Goal: Task Accomplishment & Management: Use online tool/utility

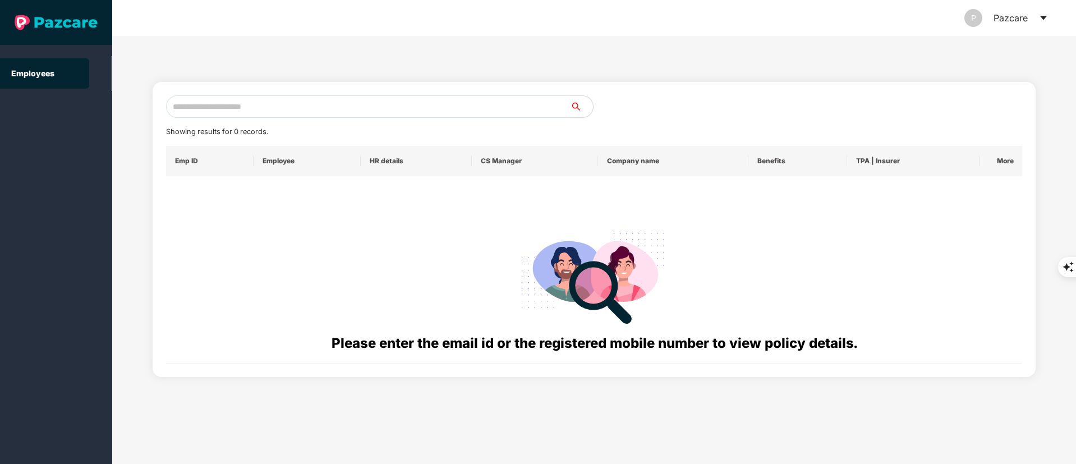
click at [1037, 11] on div "P Pazcare" at bounding box center [1006, 18] width 84 height 36
click at [1042, 20] on icon "caret-down" at bounding box center [1043, 17] width 9 height 9
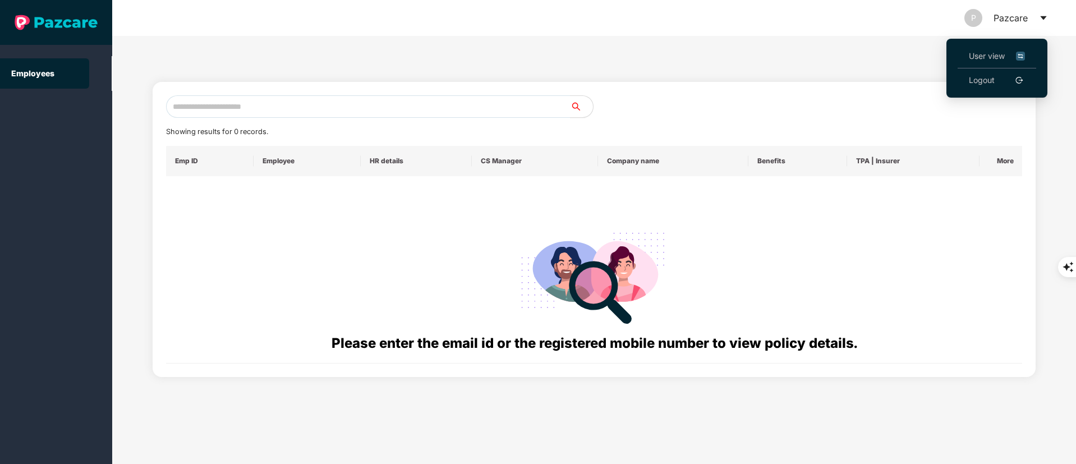
click at [995, 77] on link "Logout" at bounding box center [982, 80] width 26 height 12
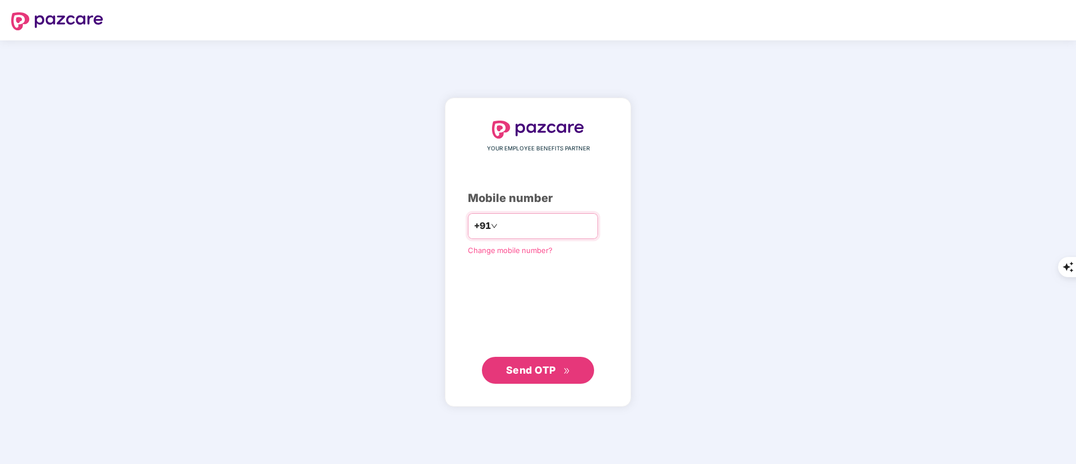
type input "*"
type input "**********"
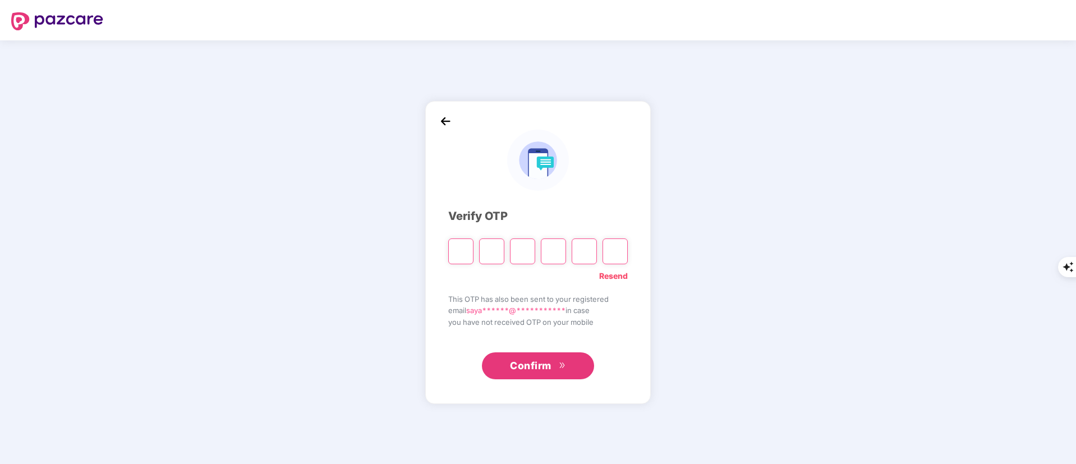
type input "*"
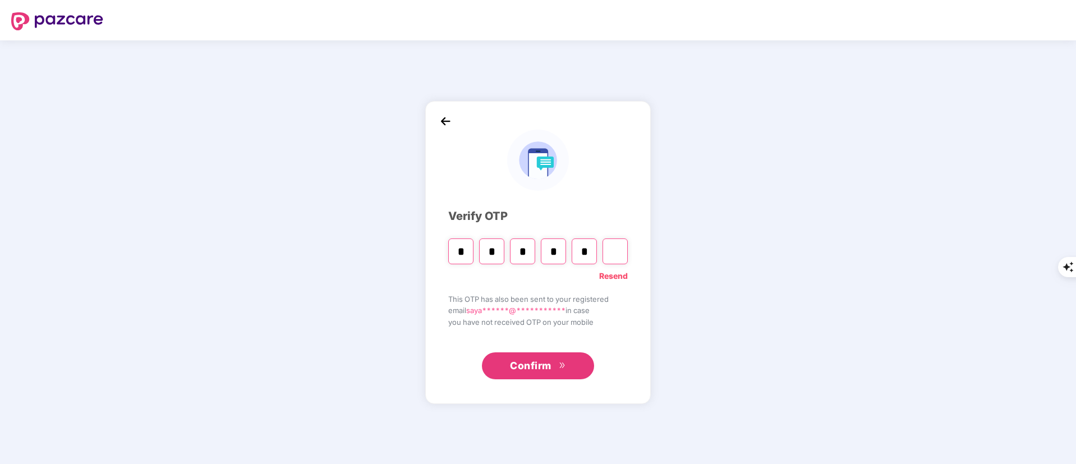
type input "*"
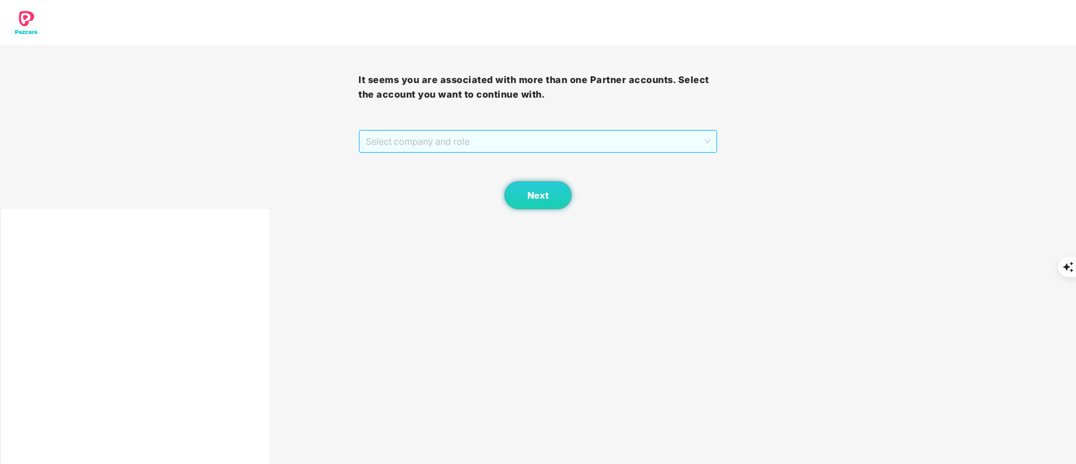
click at [427, 137] on span "Select company and role" at bounding box center [538, 141] width 344 height 21
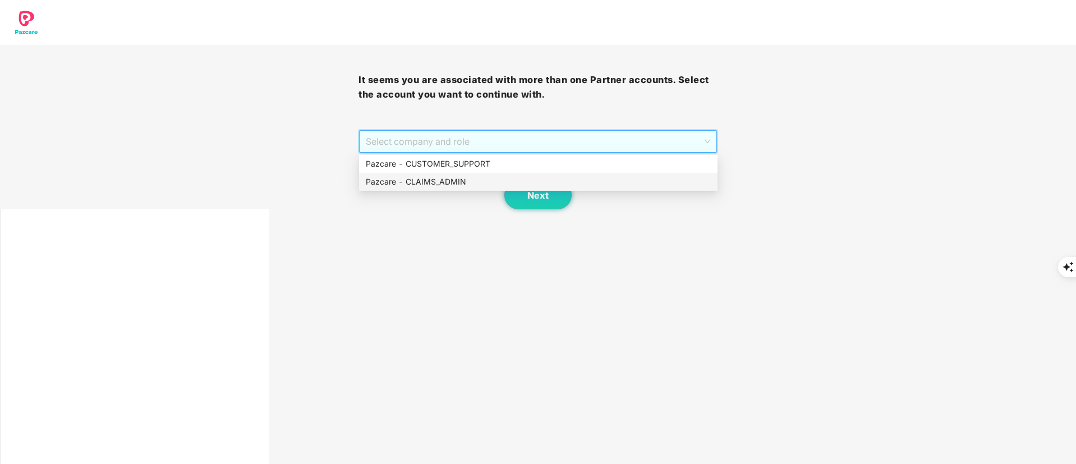
click at [446, 181] on div "Pazcare - CLAIMS_ADMIN" at bounding box center [538, 182] width 345 height 12
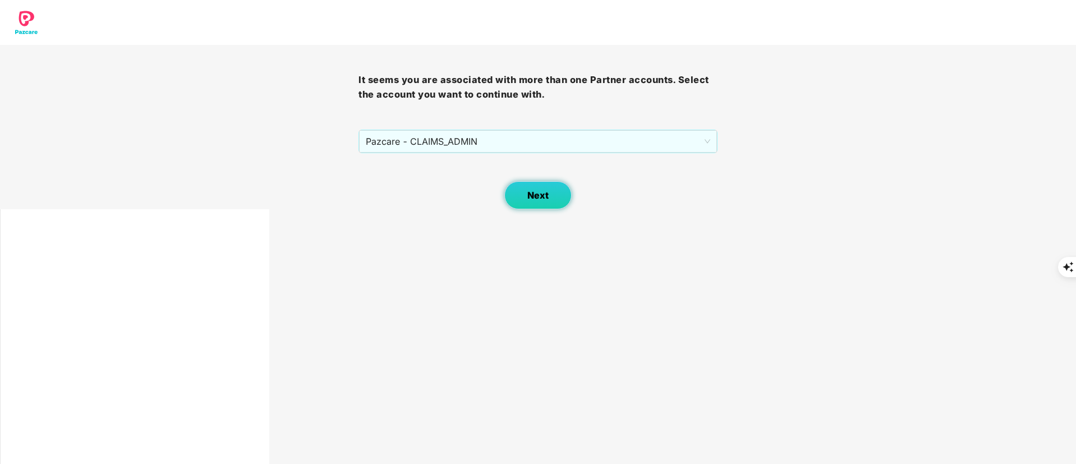
click at [534, 206] on button "Next" at bounding box center [537, 195] width 67 height 28
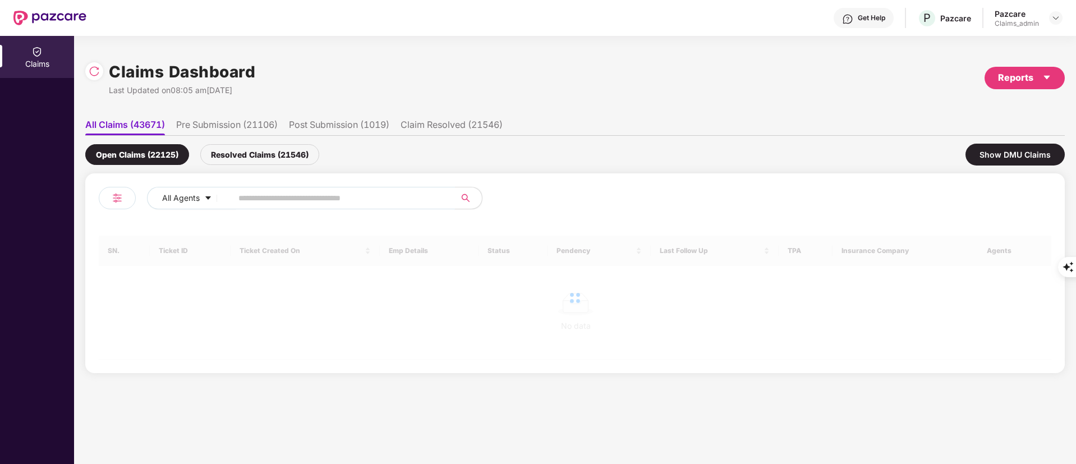
click at [304, 200] on input "text" at bounding box center [338, 198] width 201 height 17
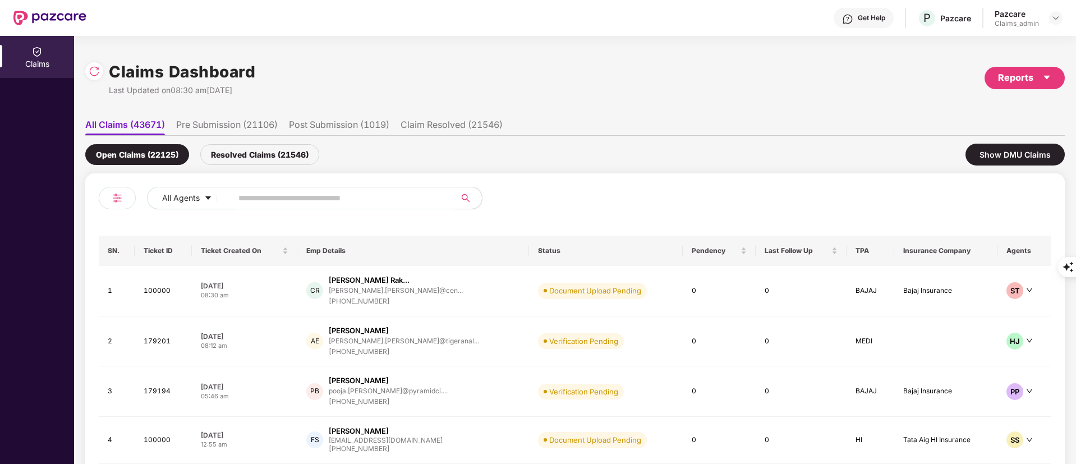
paste input "******"
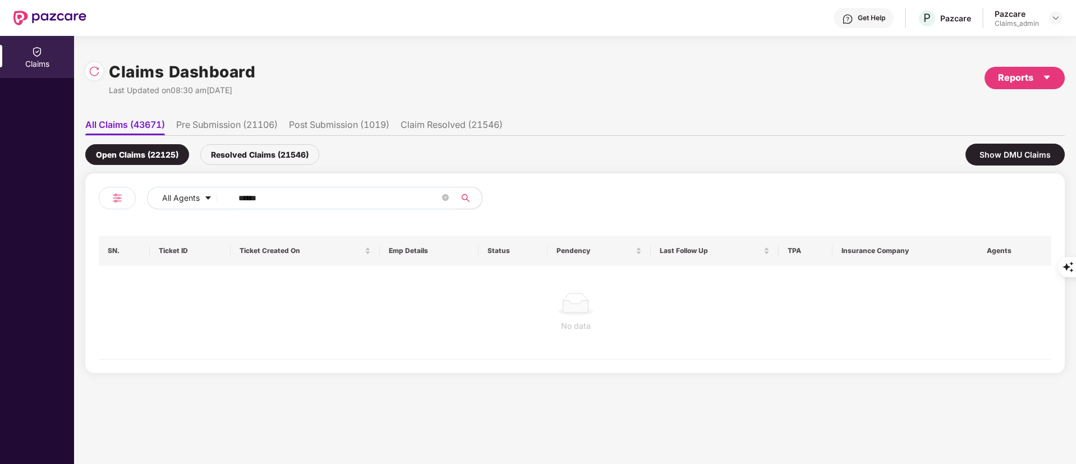
type input "******"
click at [254, 149] on div "Resolved Claims (21546)" at bounding box center [259, 154] width 119 height 21
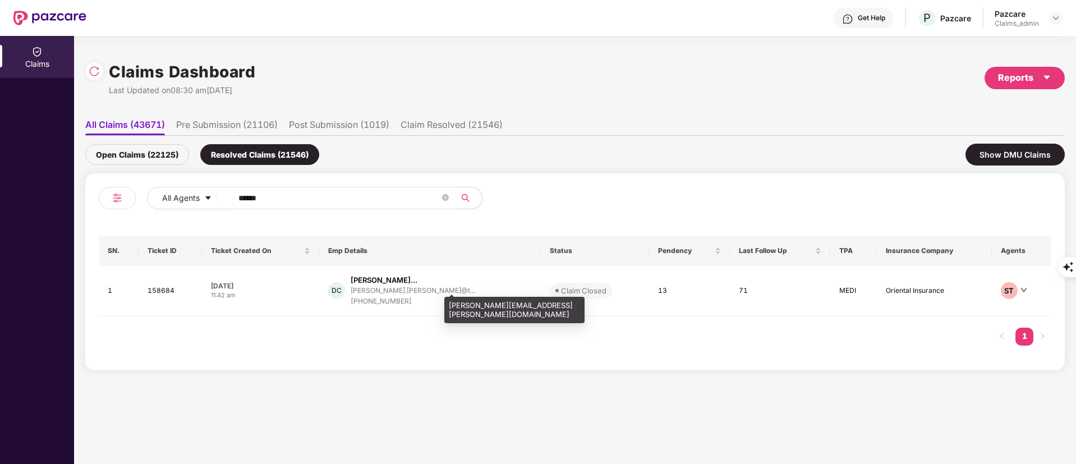
click at [375, 293] on div "dipakkumar.chaudhari@t..." at bounding box center [413, 290] width 125 height 7
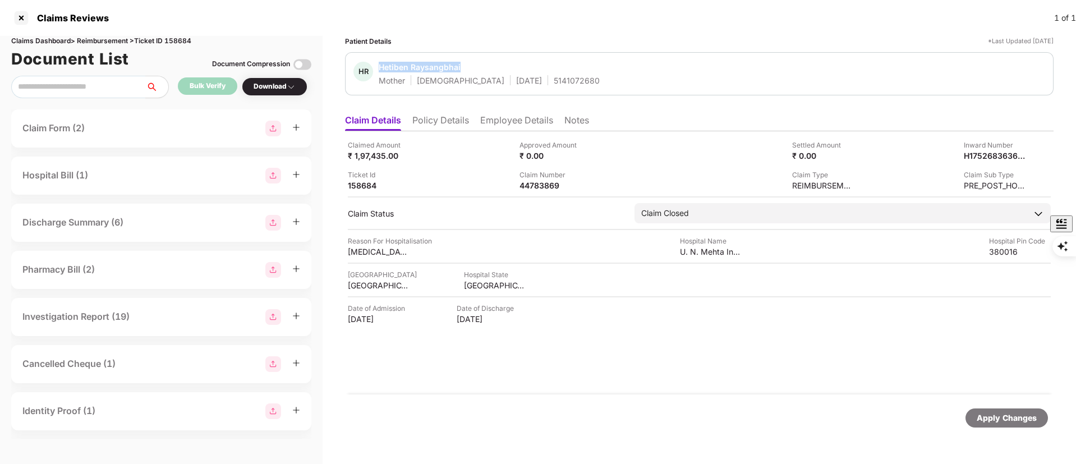
drag, startPoint x: 378, startPoint y: 68, endPoint x: 500, endPoint y: 68, distance: 122.9
click at [500, 68] on div "HR Hetiben Raysangbhai Mother Female 01 Jan 1968 5141072680" at bounding box center [476, 74] width 246 height 24
copy div "Hetiben Raysangbhai"
click at [445, 116] on li "Policy Details" at bounding box center [440, 122] width 57 height 16
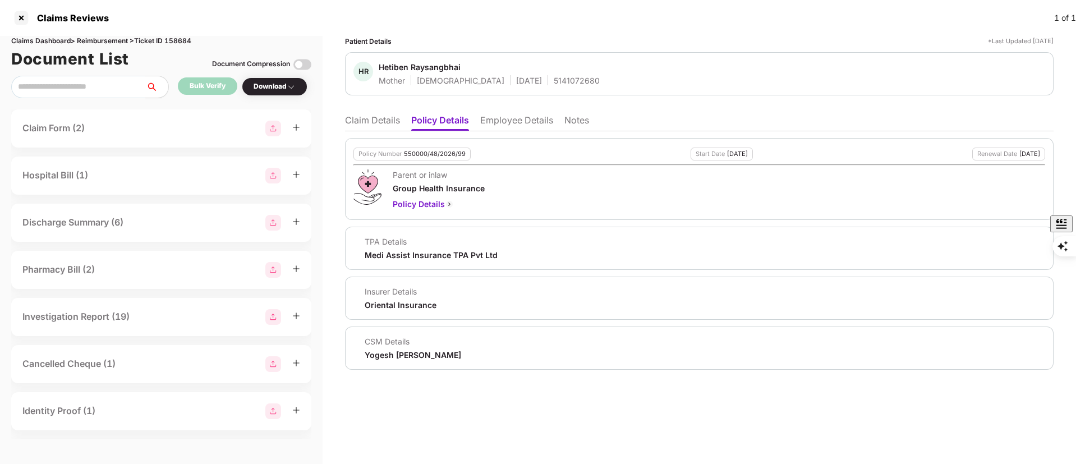
click at [379, 120] on li "Claim Details" at bounding box center [372, 122] width 55 height 16
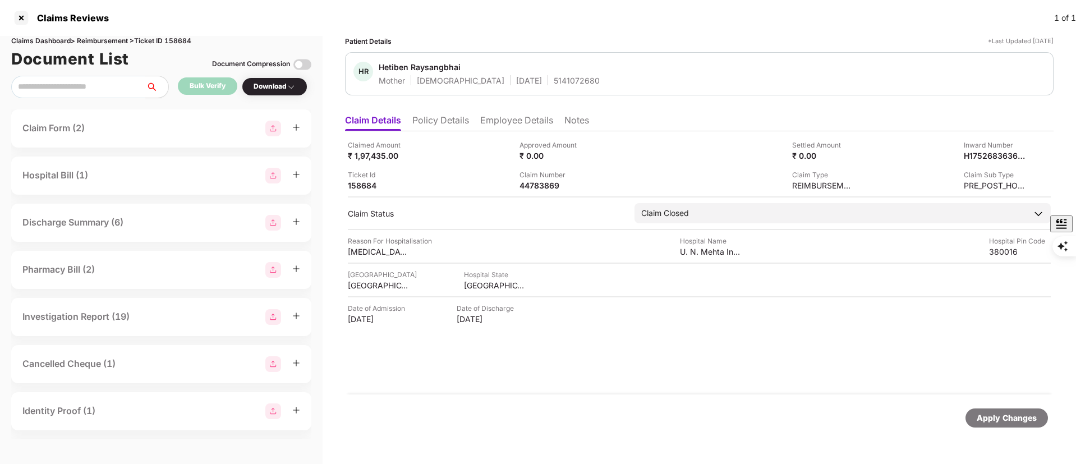
click at [440, 122] on li "Policy Details" at bounding box center [440, 122] width 57 height 16
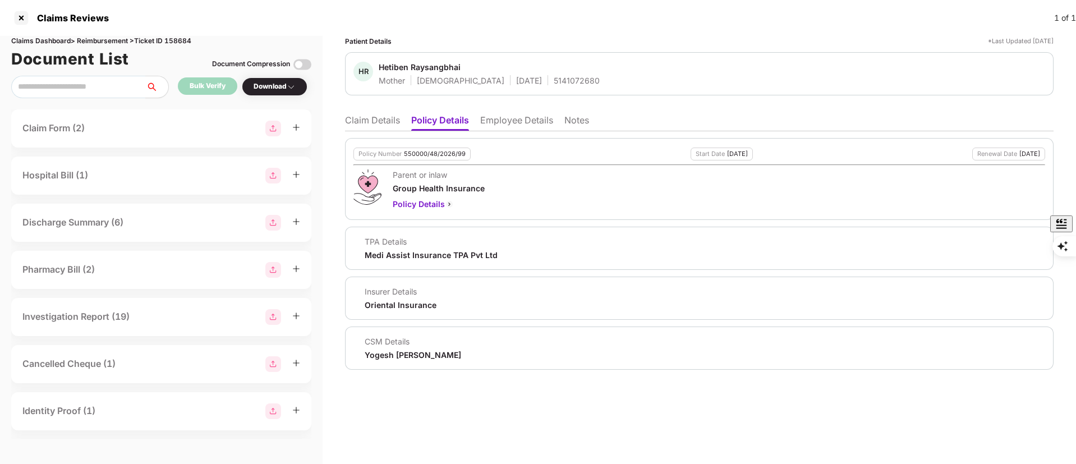
click at [520, 121] on li "Employee Details" at bounding box center [516, 122] width 73 height 16
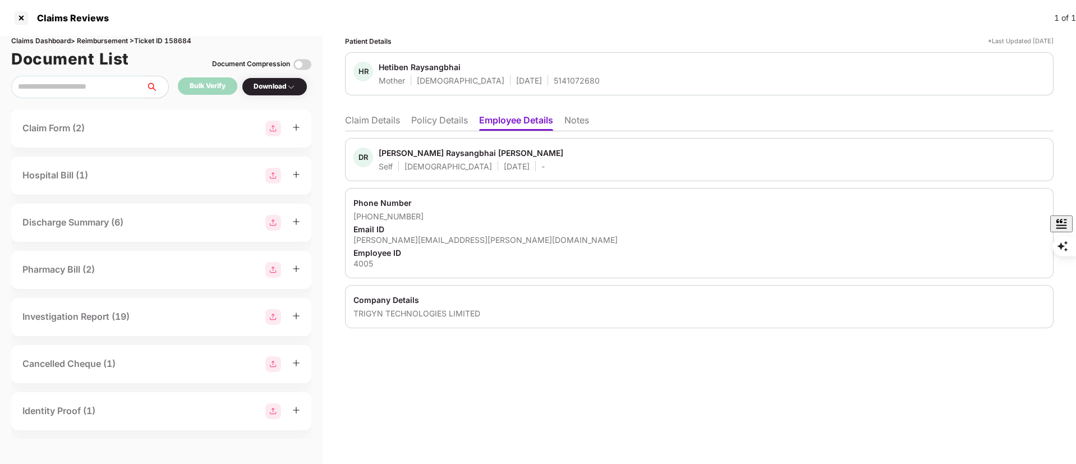
click at [387, 318] on div "TRIGYN TECHNOLOGIES LIMITED" at bounding box center [699, 313] width 692 height 11
copy body "TRIGYN TECHNOLOGIES LIMITED"
click at [442, 121] on li "Policy Details" at bounding box center [439, 122] width 57 height 16
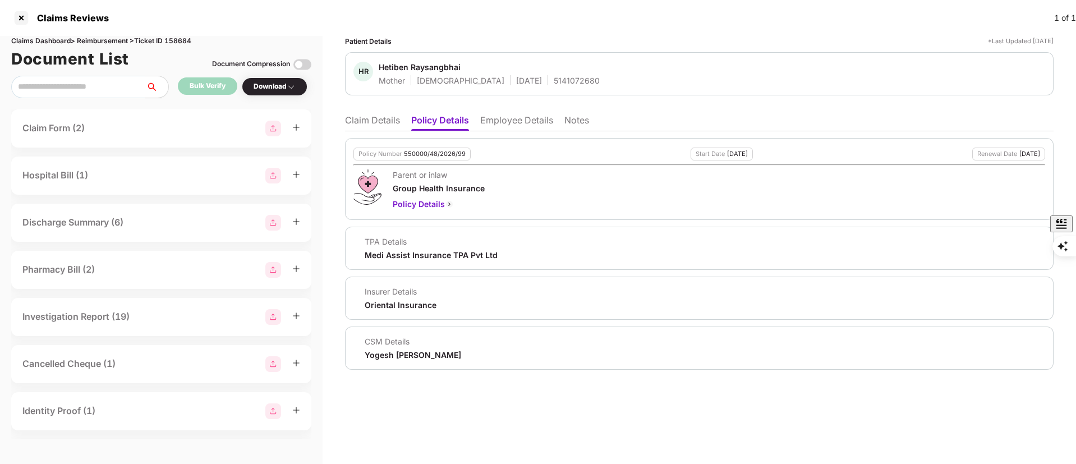
click at [523, 113] on ul "Claim Details Policy Details Employee Details Notes" at bounding box center [699, 120] width 709 height 22
click at [521, 116] on li "Employee Details" at bounding box center [516, 122] width 73 height 16
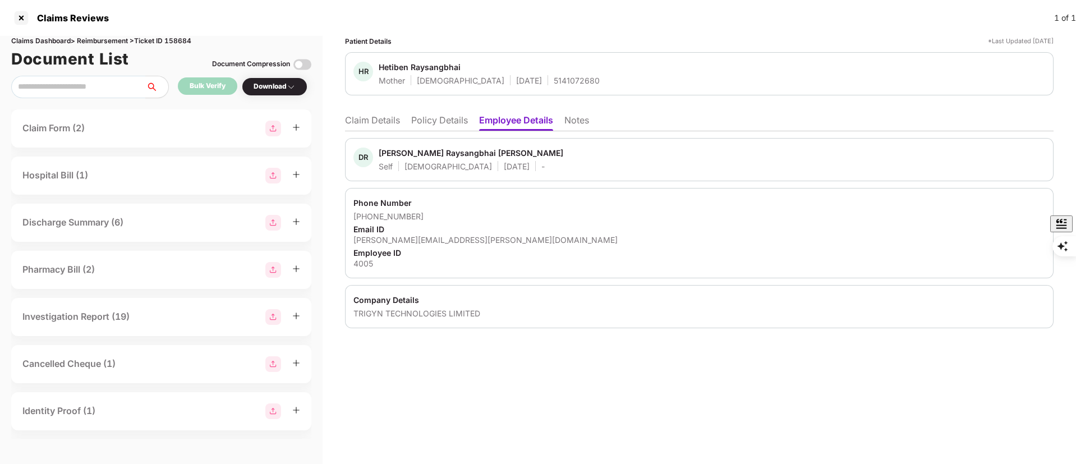
click at [368, 262] on div "4005" at bounding box center [699, 263] width 692 height 11
copy div "4005"
click at [377, 128] on li "Claim Details" at bounding box center [372, 122] width 55 height 16
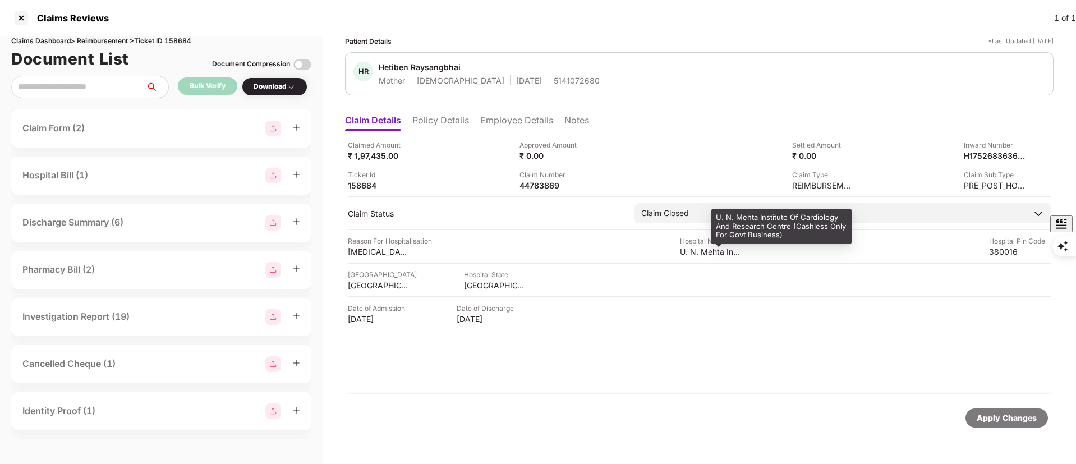
click at [696, 251] on div "U. N. Mehta Institute Of Cardiology And Research Centre (Cashless Only For Govt…" at bounding box center [711, 251] width 62 height 11
click at [748, 226] on div "U. N. Mehta Institute Of Cardiology And Research Centre (Cashless Only For Govt…" at bounding box center [781, 226] width 140 height 35
copy div "U. N. Mehta Institute Of Cardiology And Research Centre (Cashless Only For Govt…"
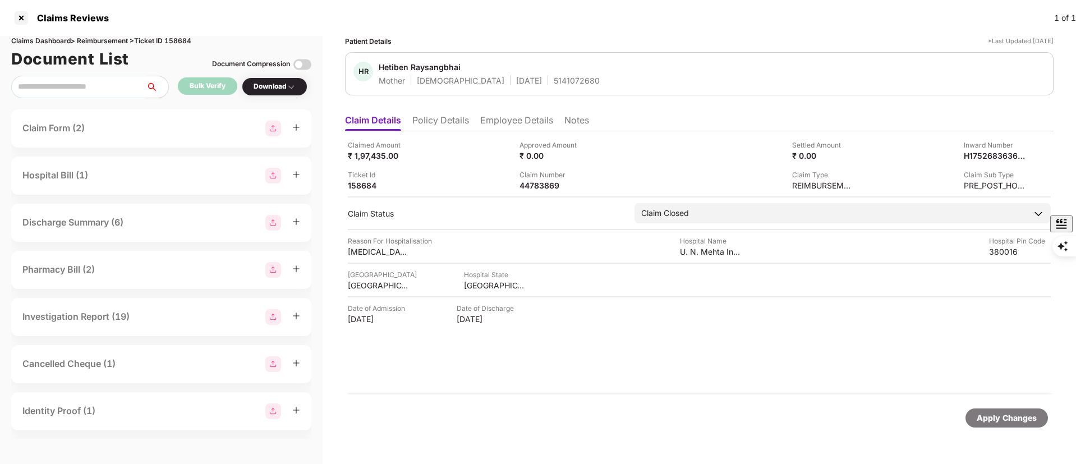
click at [384, 217] on div "Claim Status" at bounding box center [485, 213] width 275 height 11
click at [373, 246] on div "Aortic aneurysm and dissection" at bounding box center [379, 251] width 62 height 11
click at [350, 257] on div "Claimed Amount ₹ 1,97,435.00 Approved Amount ₹ 0.00 Settled Amount ₹ 0.00 Inwar…" at bounding box center [699, 262] width 709 height 263
click at [349, 252] on div "Aortic aneurysm and dissection" at bounding box center [379, 251] width 62 height 11
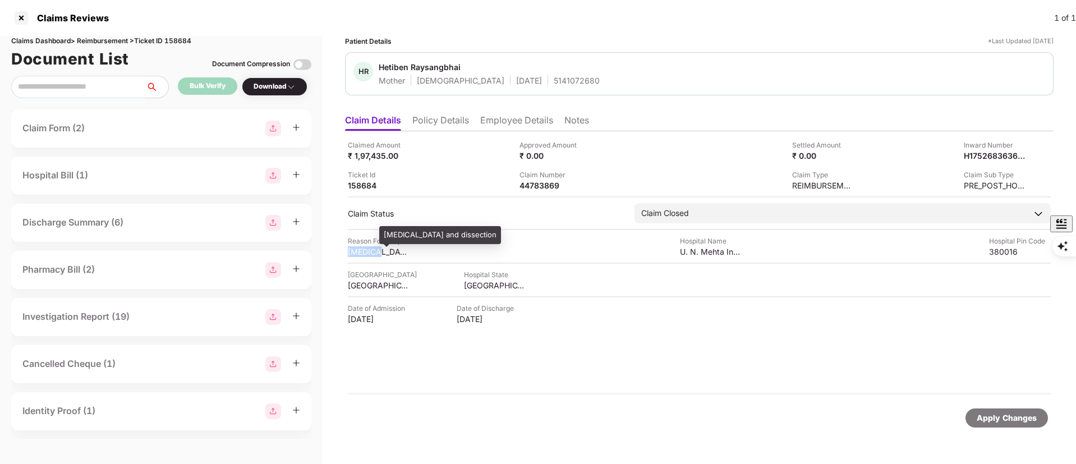
click at [349, 252] on div "Aortic aneurysm and dissection" at bounding box center [379, 251] width 62 height 11
copy div "Aortic aneurysm and dissection"
click at [26, 17] on div at bounding box center [21, 18] width 18 height 18
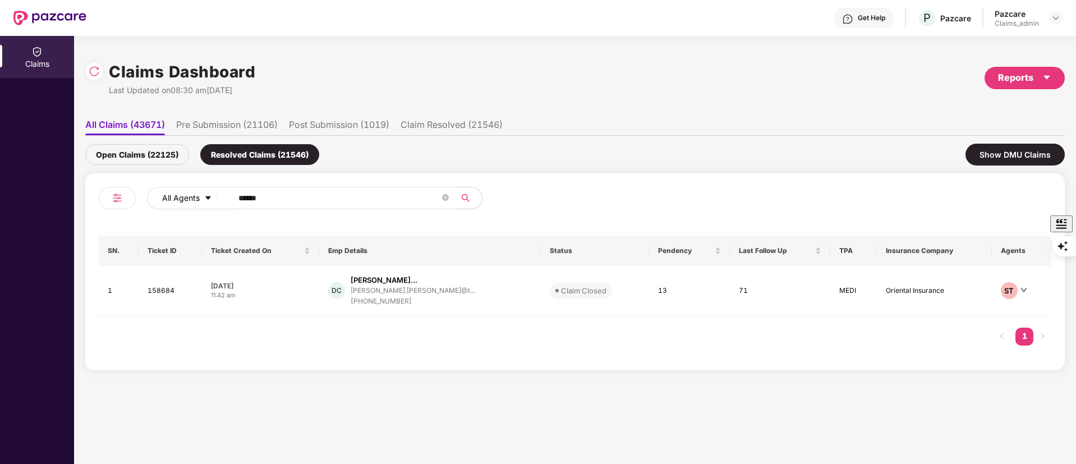
drag, startPoint x: 282, startPoint y: 197, endPoint x: 169, endPoint y: 199, distance: 112.8
click at [169, 199] on div "All Agents ******" at bounding box center [433, 198] width 572 height 22
paste input "text"
type input "******"
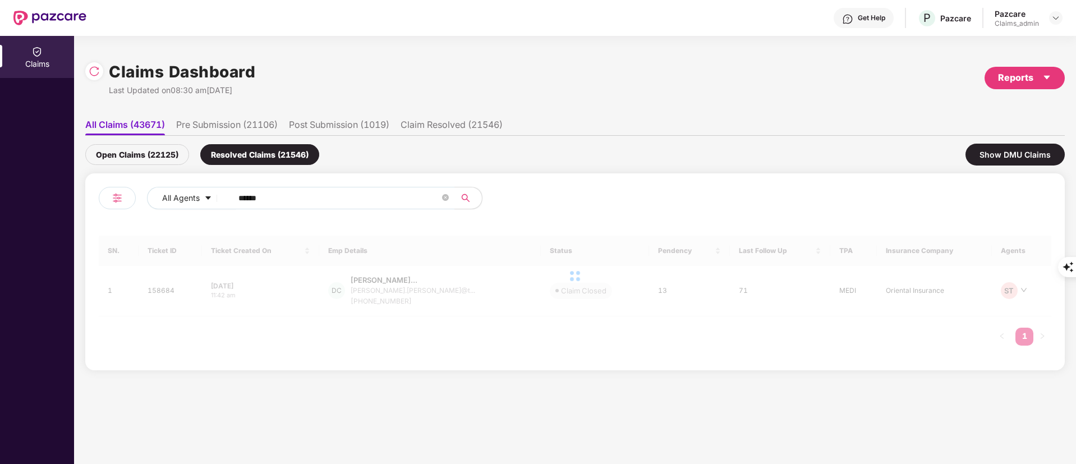
click at [160, 153] on div "Open Claims (22125)" at bounding box center [137, 154] width 104 height 21
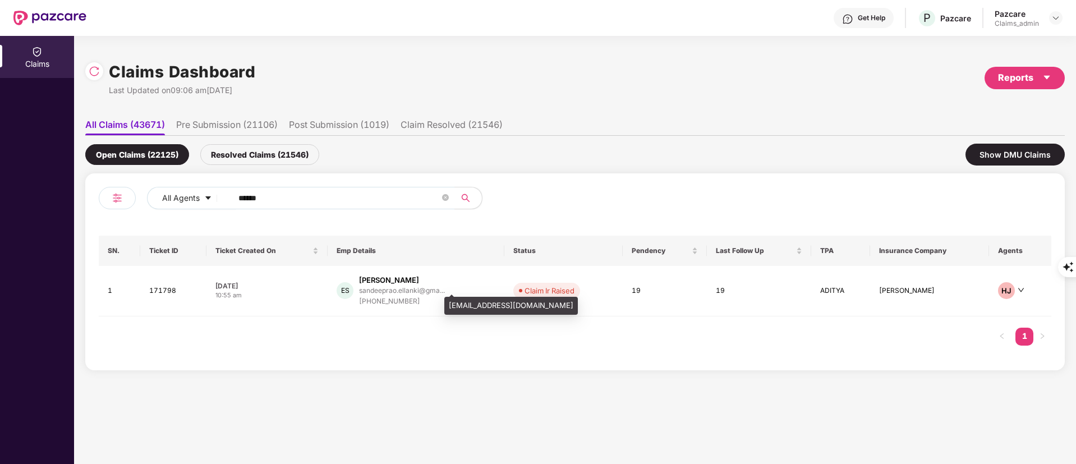
click at [394, 287] on div "sandeeprao.ellanki@gma..." at bounding box center [402, 290] width 86 height 7
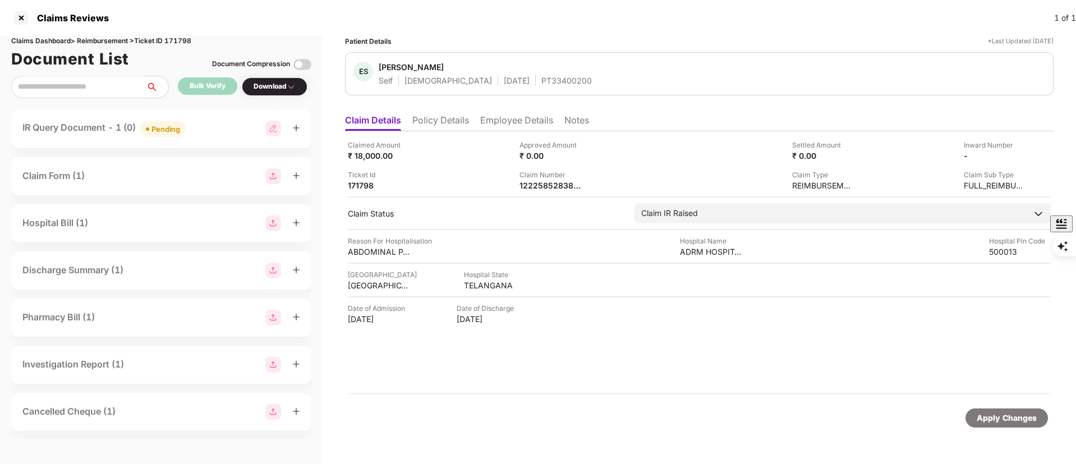
click at [165, 137] on div "IR Query Document - 1 (0) Pending" at bounding box center [161, 128] width 300 height 39
click at [185, 130] on span "Pending" at bounding box center [162, 129] width 45 height 16
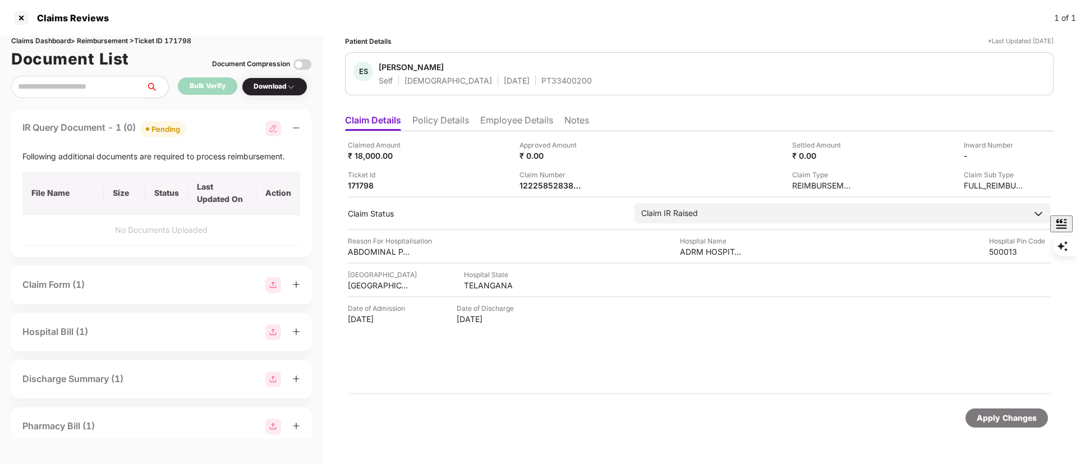
click at [269, 132] on img at bounding box center [273, 129] width 16 height 16
select select "**********"
select select "***"
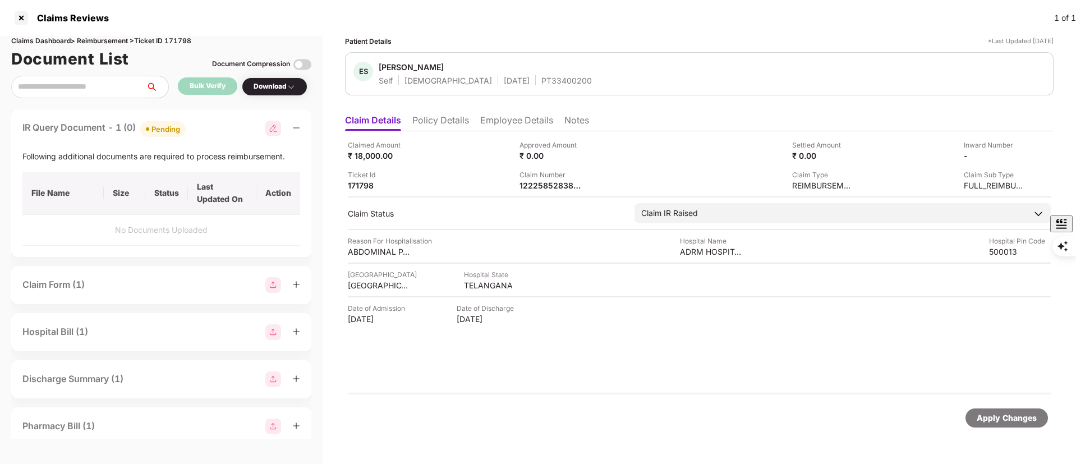
select select "**********"
select select "******"
select select "**********"
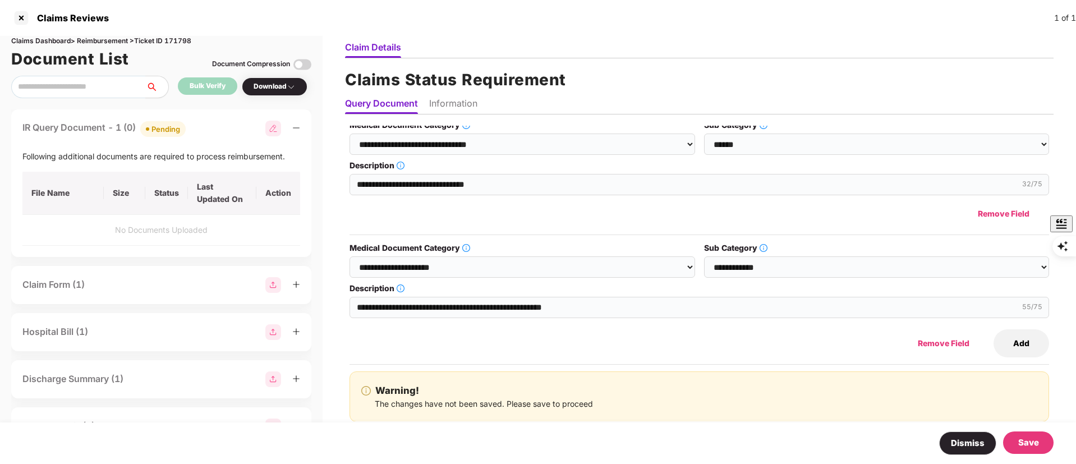
scroll to position [253, 0]
click at [963, 438] on button "Dismiss" at bounding box center [967, 443] width 57 height 24
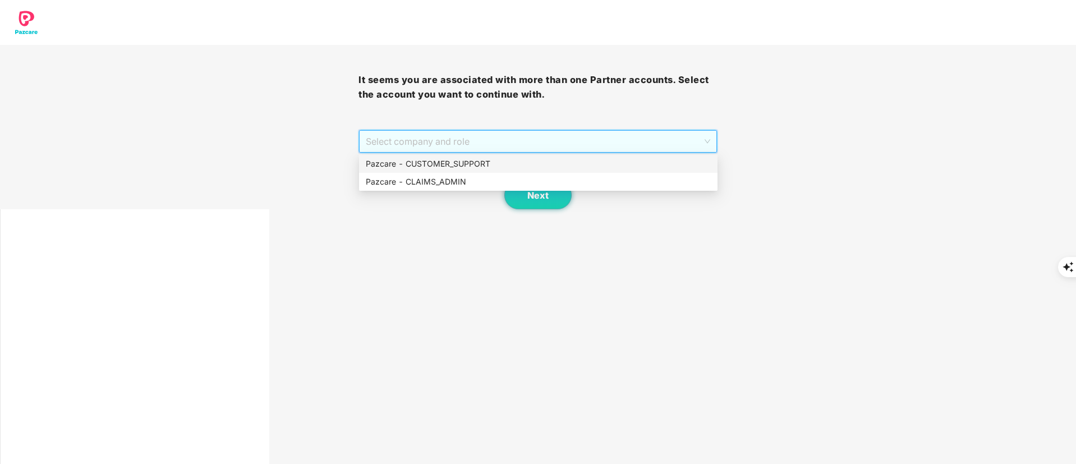
click at [445, 167] on div "Pazcare - CUSTOMER_SUPPORT" at bounding box center [538, 164] width 345 height 12
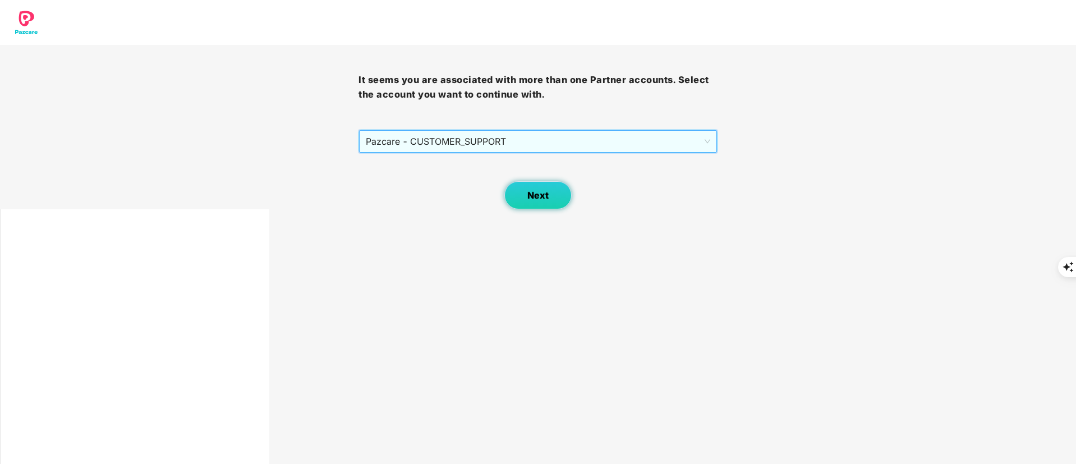
click at [534, 204] on button "Next" at bounding box center [537, 195] width 67 height 28
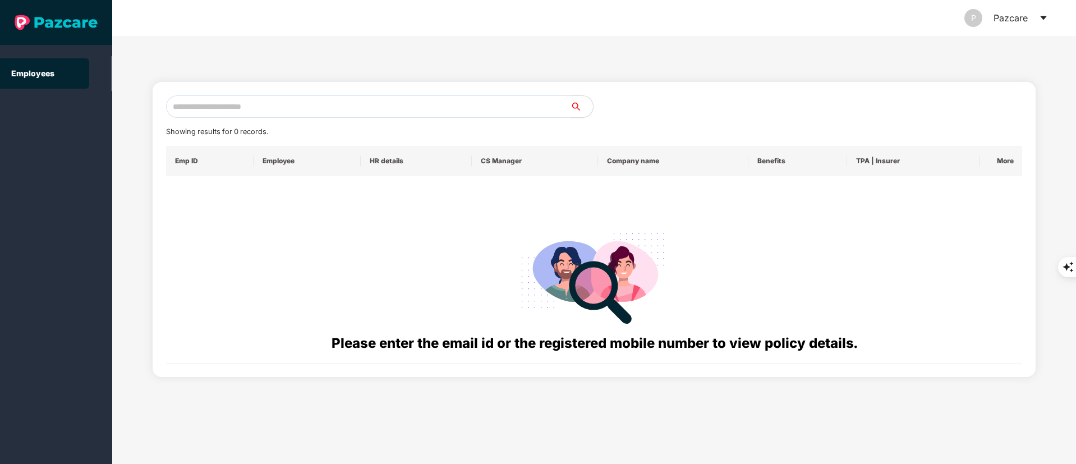
click at [374, 104] on input "text" at bounding box center [368, 106] width 404 height 22
paste input "**********"
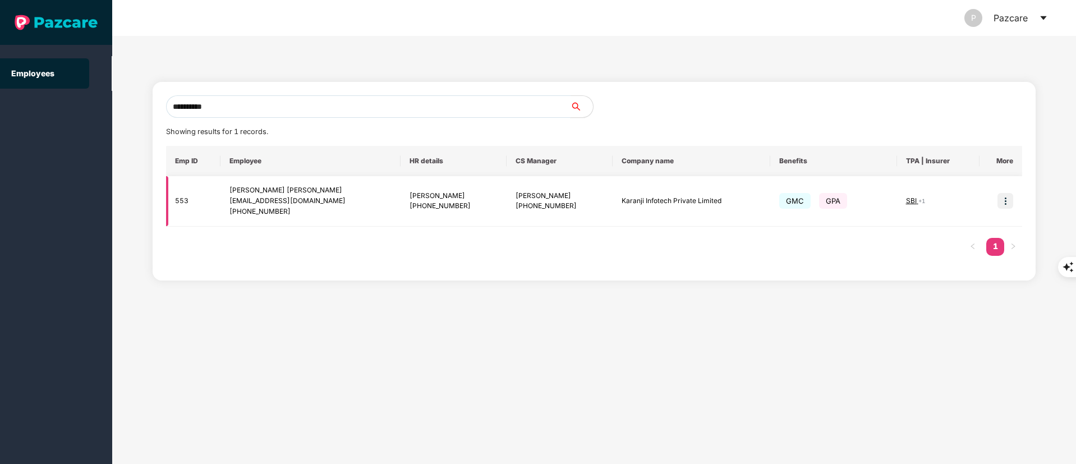
type input "**********"
click at [1011, 204] on img at bounding box center [1005, 201] width 16 height 16
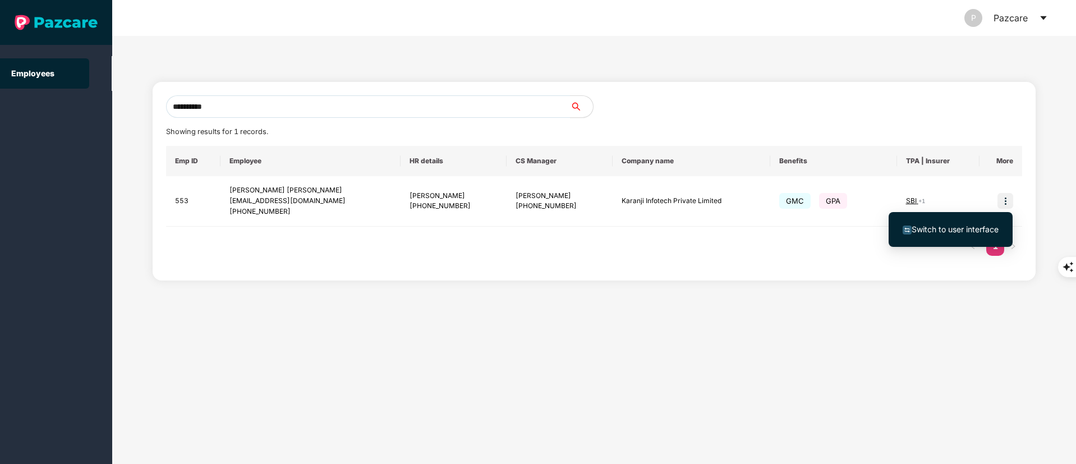
click at [981, 232] on span "Switch to user interface" at bounding box center [955, 229] width 87 height 10
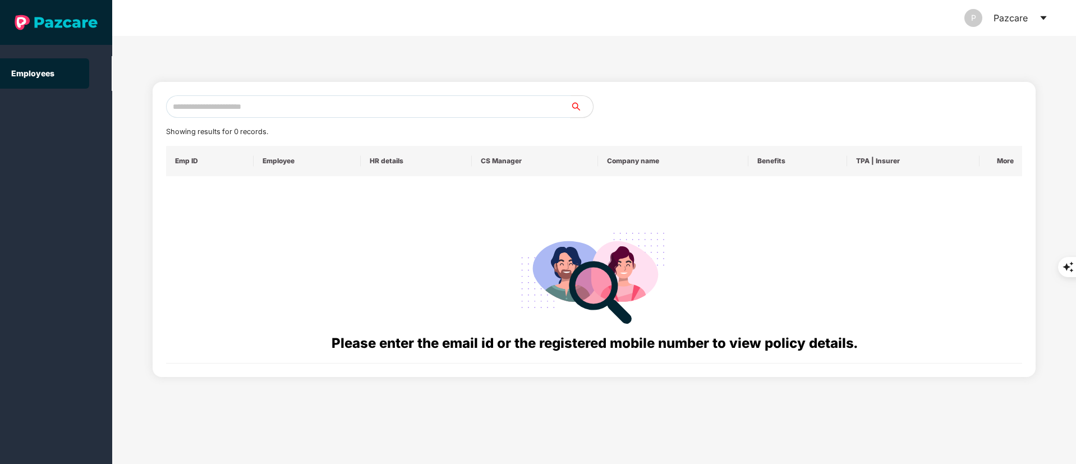
click at [255, 108] on input "text" at bounding box center [368, 106] width 404 height 22
paste input "**********"
drag, startPoint x: 316, startPoint y: 109, endPoint x: 120, endPoint y: 109, distance: 196.3
click at [120, 109] on div "**********" at bounding box center [594, 250] width 964 height 428
paste input "text"
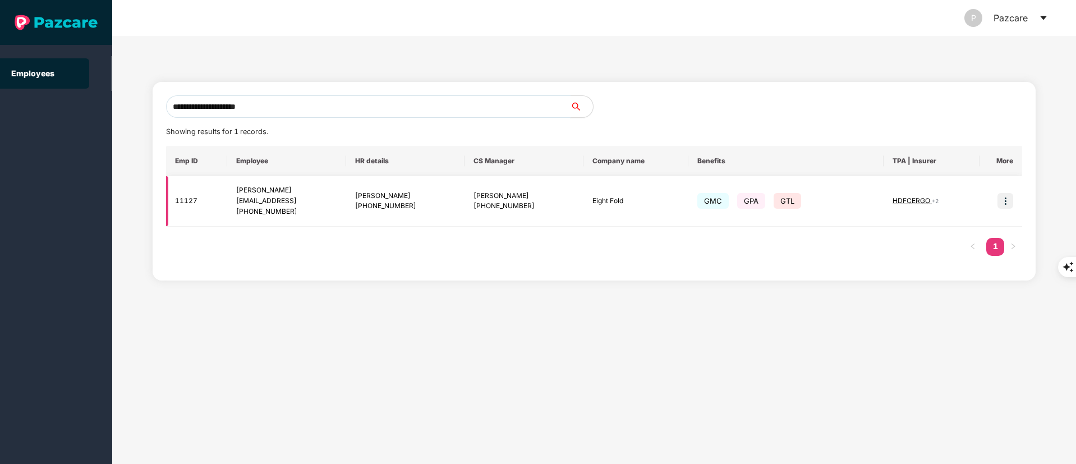
type input "**********"
click at [1010, 200] on img at bounding box center [1005, 201] width 16 height 16
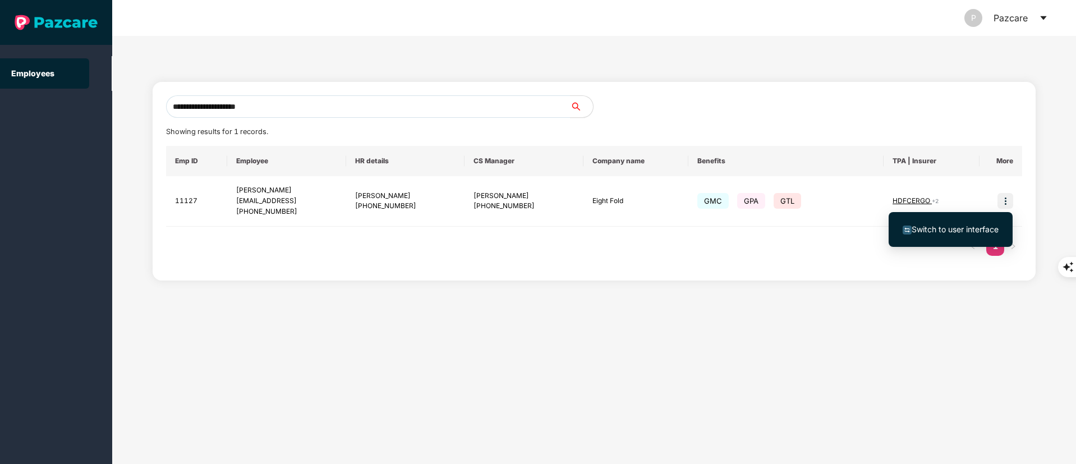
click at [979, 223] on li "Switch to user interface" at bounding box center [951, 230] width 124 height 24
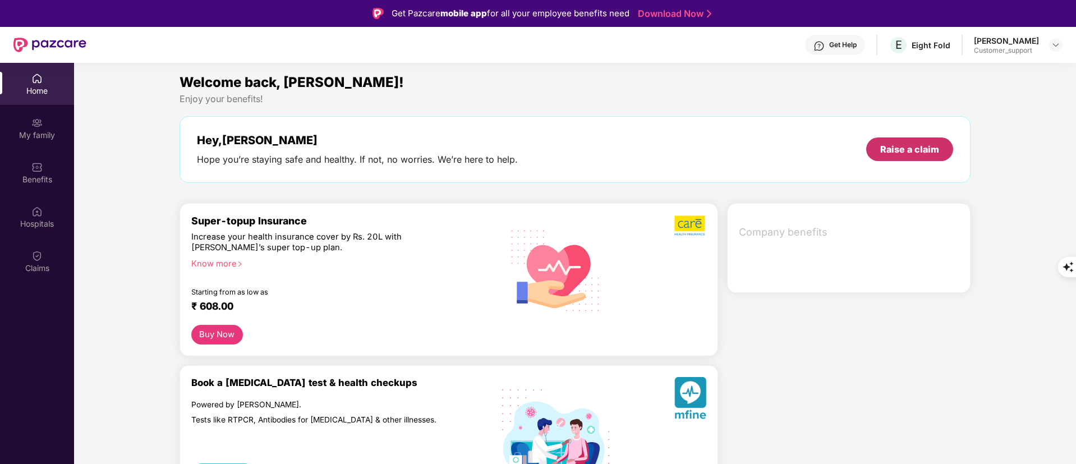
click at [916, 149] on div "Raise a claim" at bounding box center [909, 149] width 59 height 12
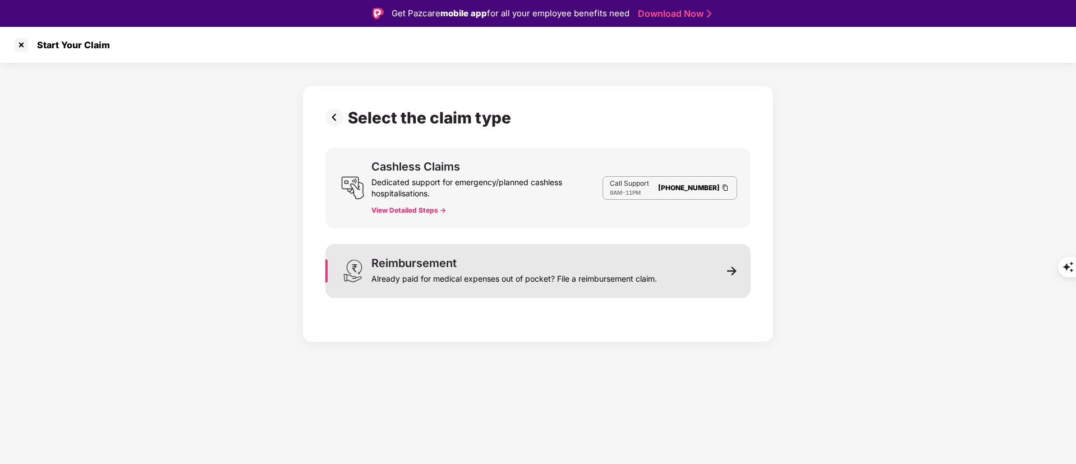
click at [642, 272] on div "Already paid for medical expenses out of pocket? File a reimbursement claim." at bounding box center [514, 277] width 286 height 16
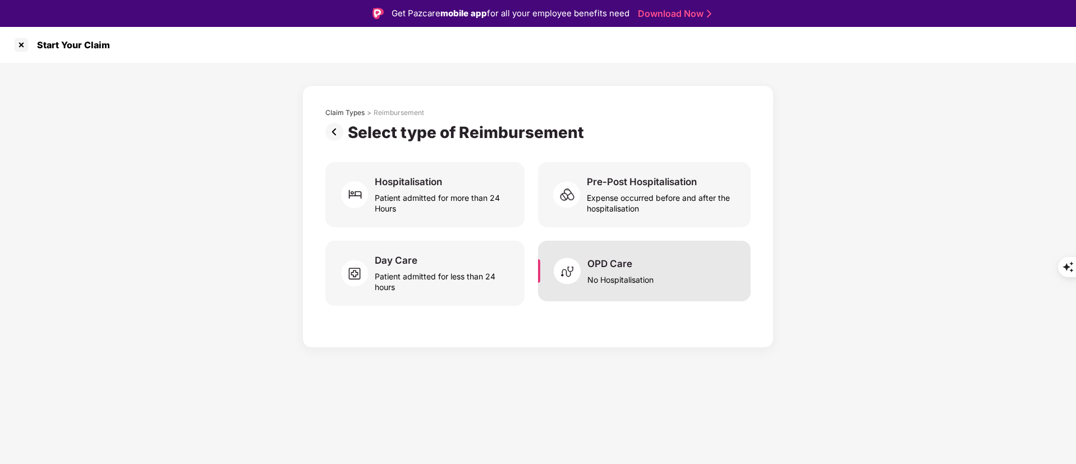
click at [652, 283] on div "No Hospitalisation" at bounding box center [620, 277] width 66 height 15
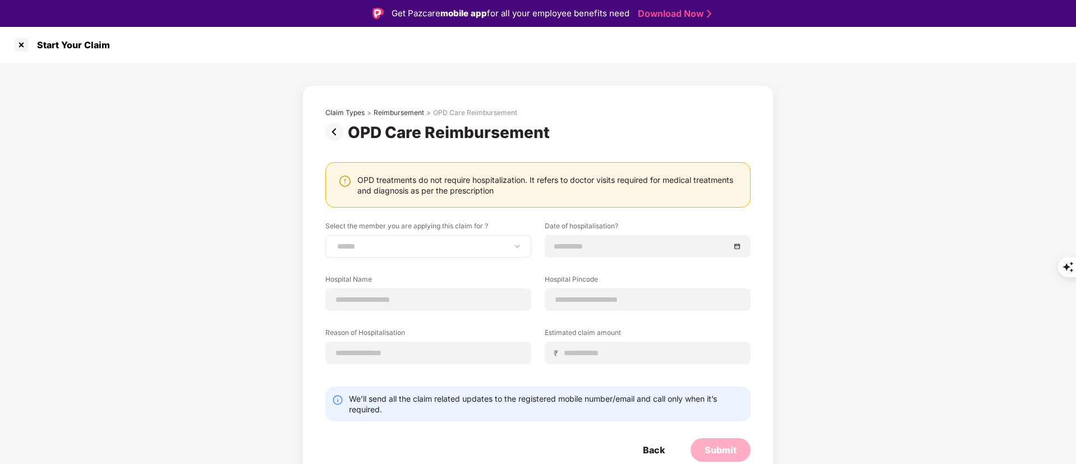
scroll to position [27, 0]
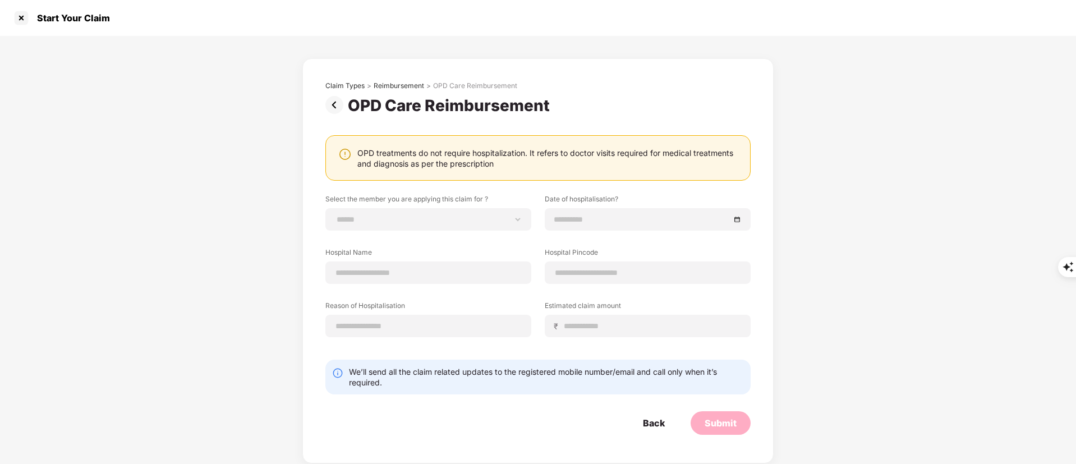
click at [9, 11] on div "Start Your Claim" at bounding box center [538, 18] width 1076 height 36
click at [12, 17] on div "Start Your Claim" at bounding box center [538, 18] width 1076 height 36
click at [21, 19] on div at bounding box center [21, 18] width 18 height 18
